Goal: Navigation & Orientation: Find specific page/section

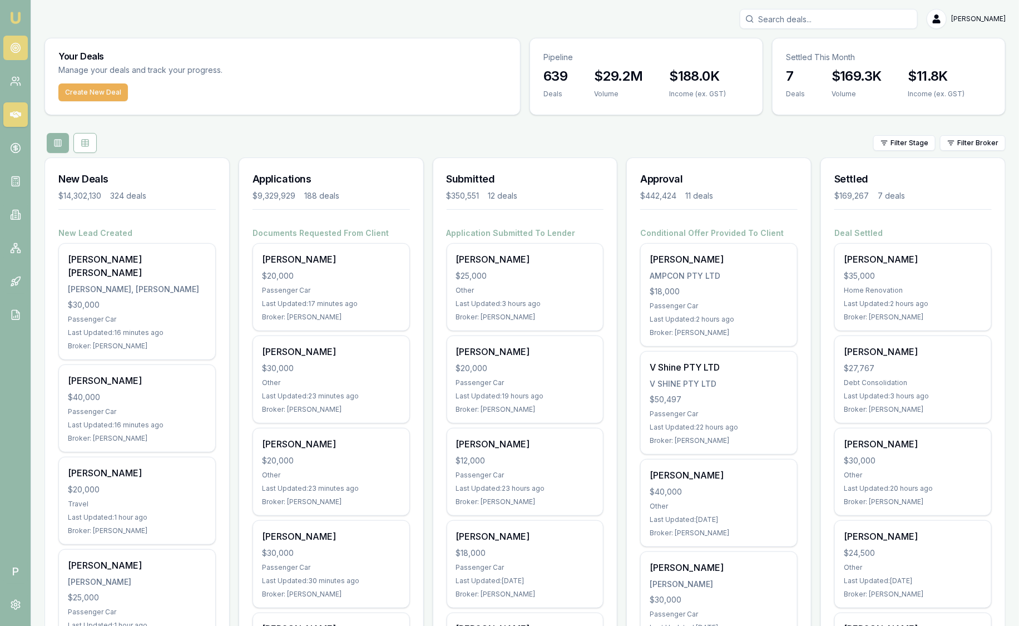
click at [19, 53] on icon at bounding box center [15, 47] width 11 height 11
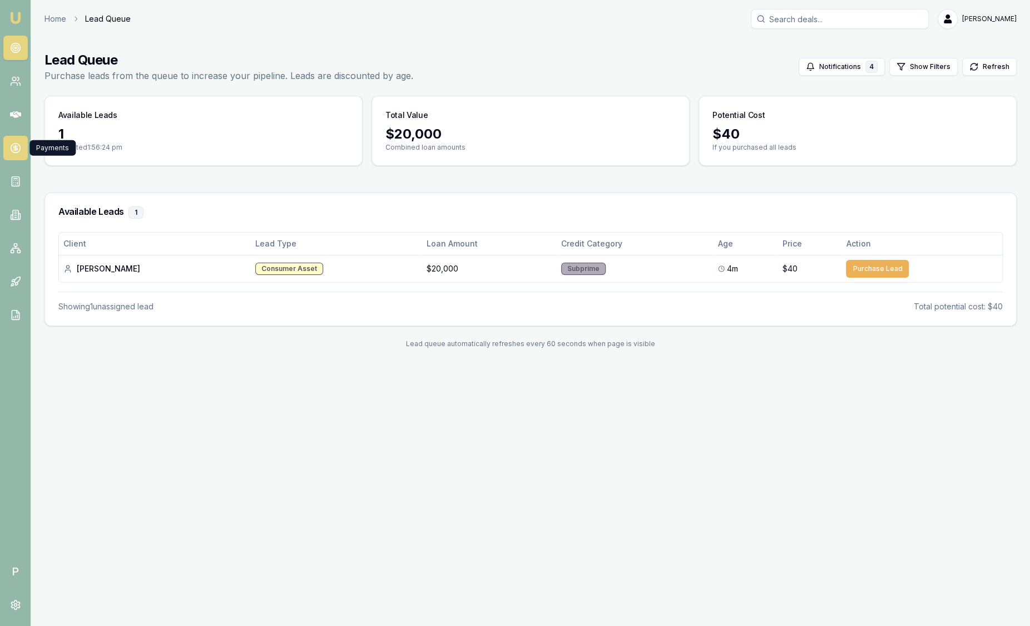
click at [15, 152] on icon at bounding box center [15, 147] width 11 height 11
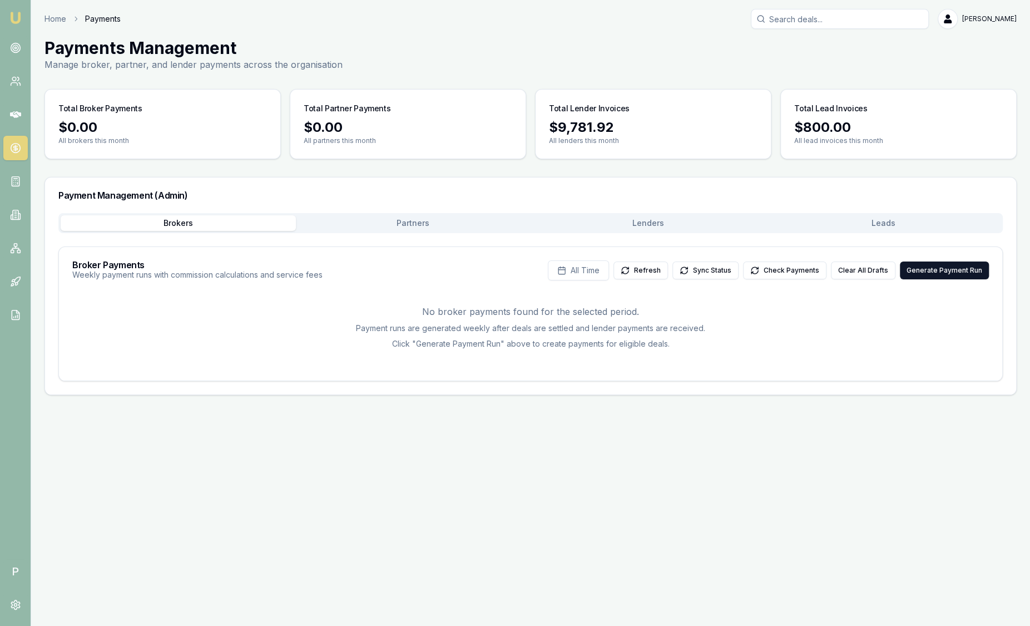
click at [863, 223] on button "Leads" at bounding box center [883, 223] width 235 height 16
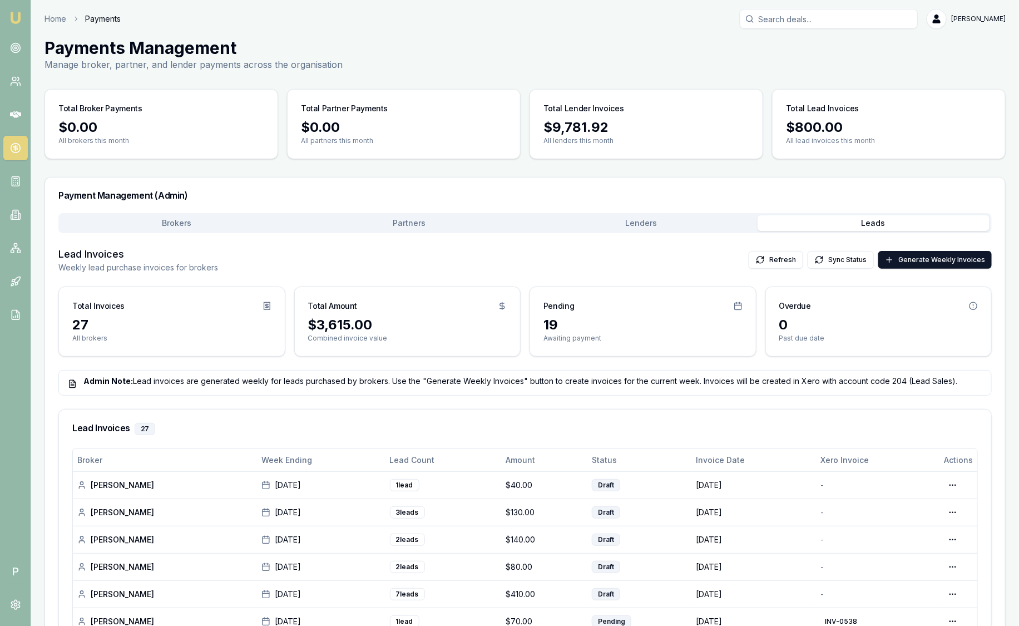
click at [16, 20] on img at bounding box center [15, 17] width 13 height 13
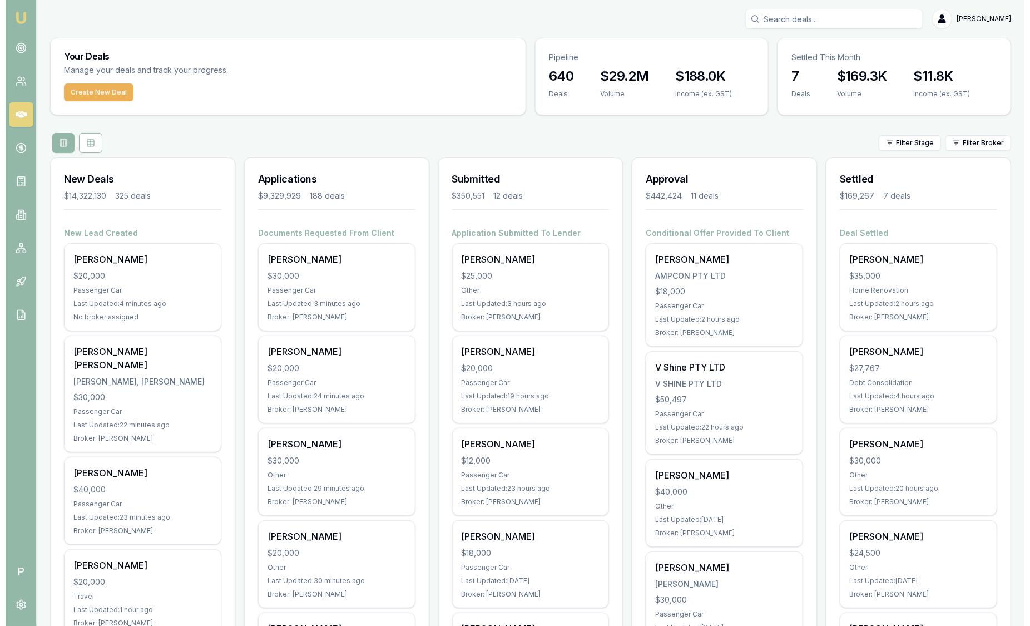
scroll to position [69, 0]
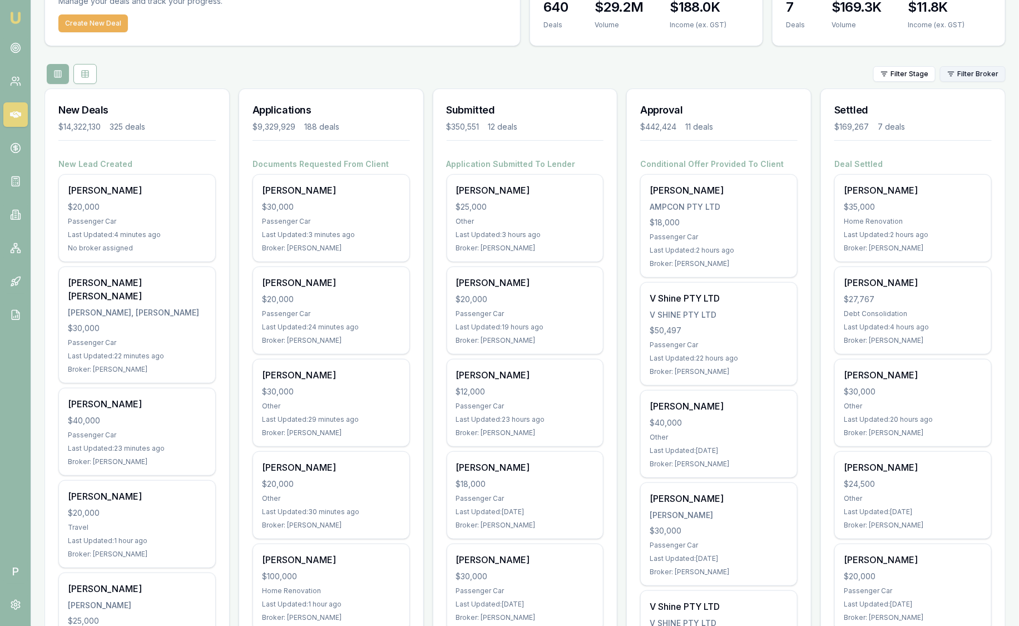
click at [983, 80] on html "Emu Broker P [PERSON_NAME] Toggle Menu Your Deals Manage your deals and track y…" at bounding box center [509, 244] width 1019 height 626
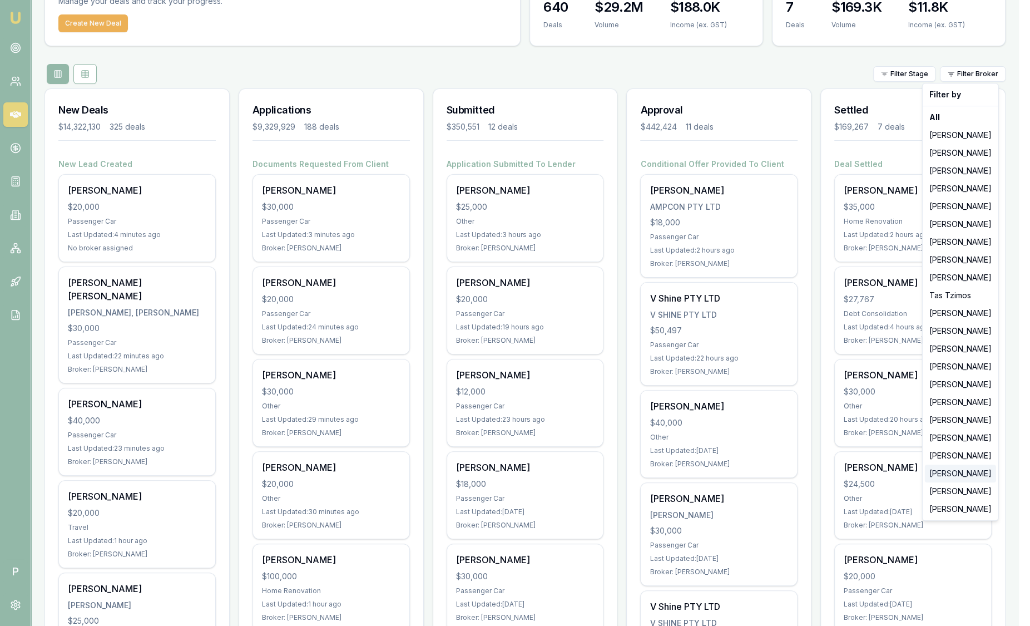
click at [951, 473] on div "[PERSON_NAME]" at bounding box center [960, 473] width 71 height 18
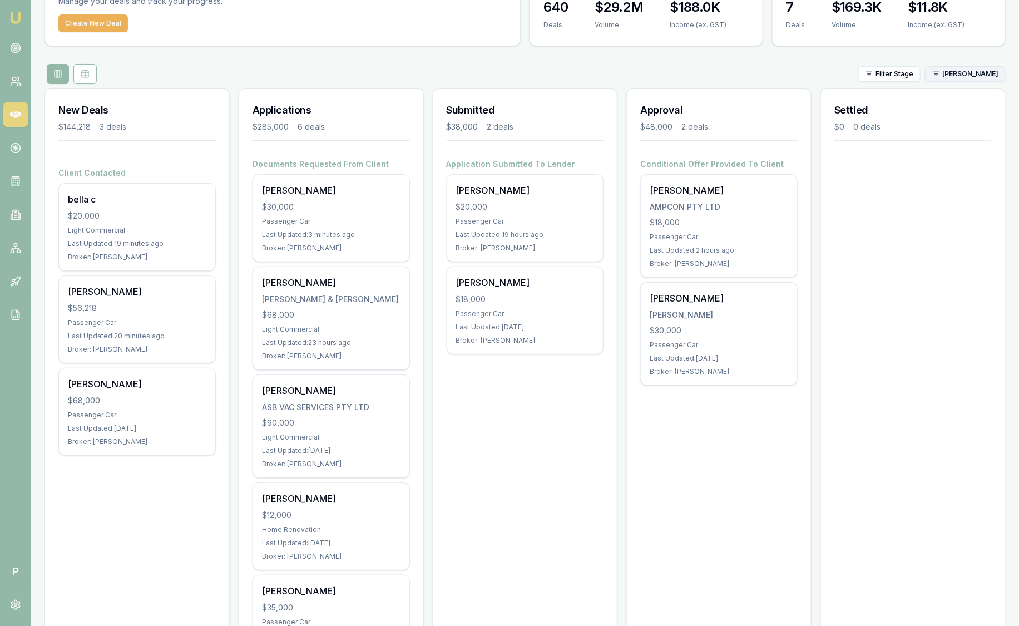
click at [963, 75] on html "Emu Broker P [PERSON_NAME] Toggle Menu Your Deals Manage your deals and track y…" at bounding box center [509, 244] width 1019 height 626
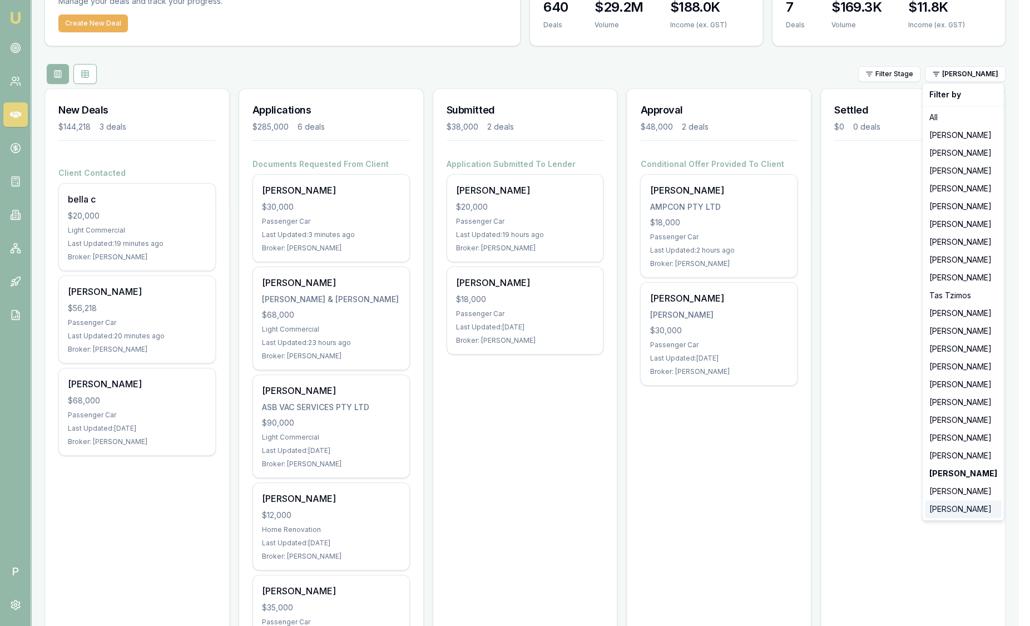
click at [958, 510] on div "[PERSON_NAME]" at bounding box center [963, 509] width 77 height 18
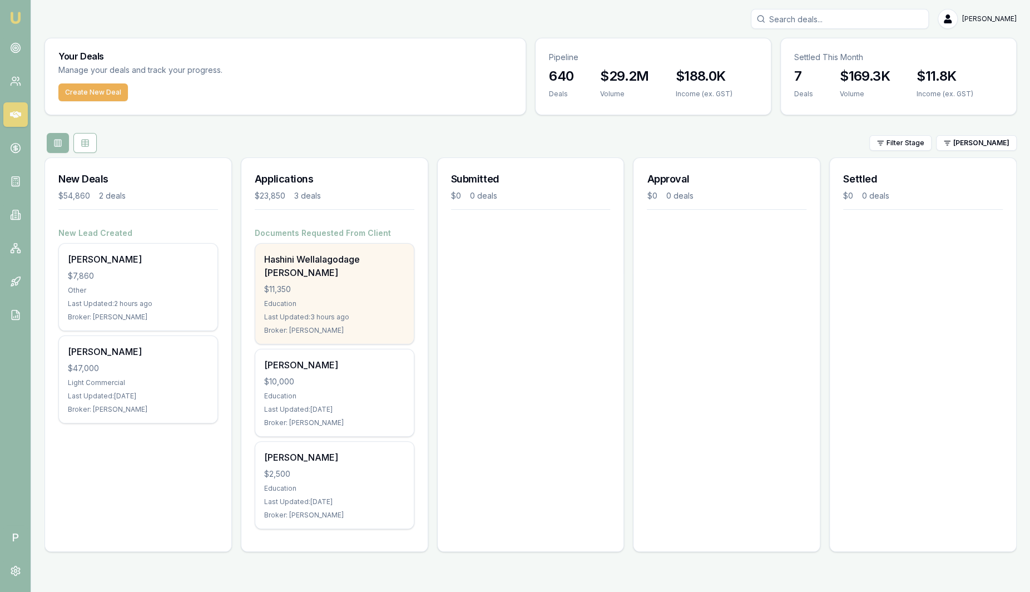
click at [374, 299] on div "Education" at bounding box center [334, 303] width 141 height 9
